Goal: Transaction & Acquisition: Purchase product/service

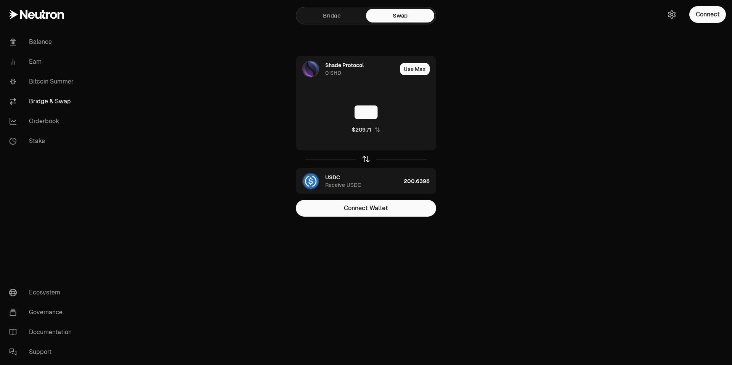
click at [363, 159] on icon "button" at bounding box center [366, 159] width 8 height 8
type input "**********"
type input "*"
type input "***"
